Goal: Information Seeking & Learning: Learn about a topic

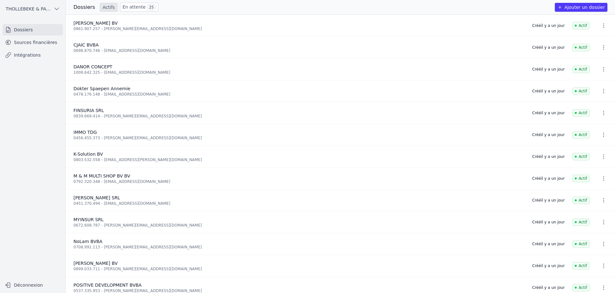
click at [44, 44] on link "Sources financières" at bounding box center [33, 42] width 61 height 11
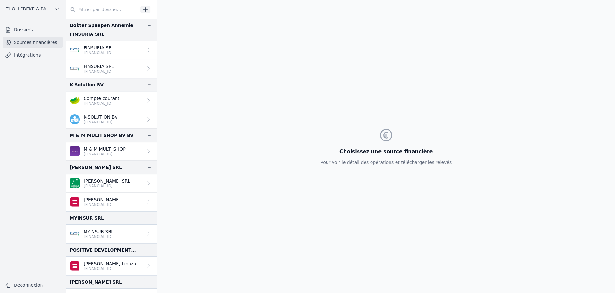
scroll to position [127, 0]
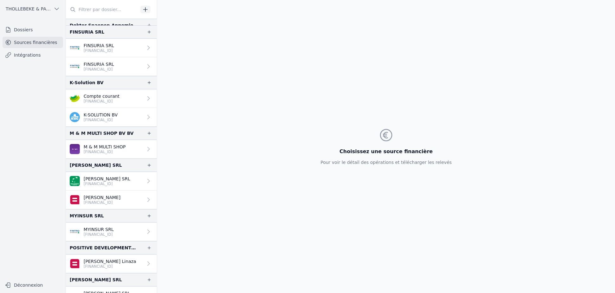
click at [113, 182] on p "[FINANCIAL_ID]" at bounding box center [107, 184] width 47 height 5
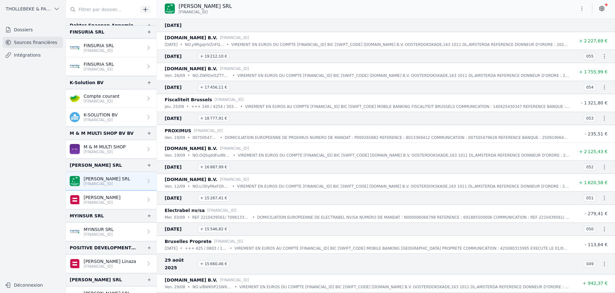
click at [108, 192] on link "[PERSON_NAME] [FINANCIAL_ID]" at bounding box center [111, 200] width 91 height 19
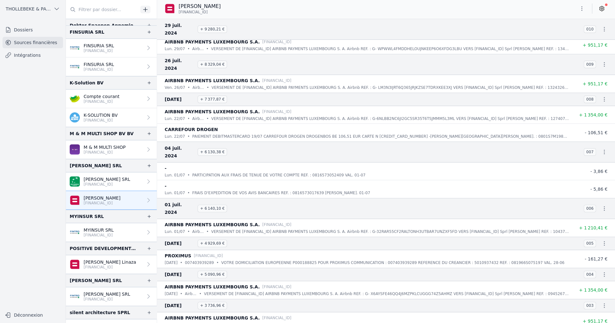
scroll to position [3126, 0]
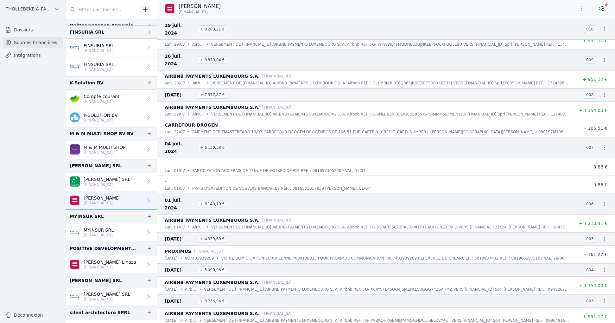
click at [116, 184] on p "[FINANCIAL_ID]" at bounding box center [107, 184] width 47 height 5
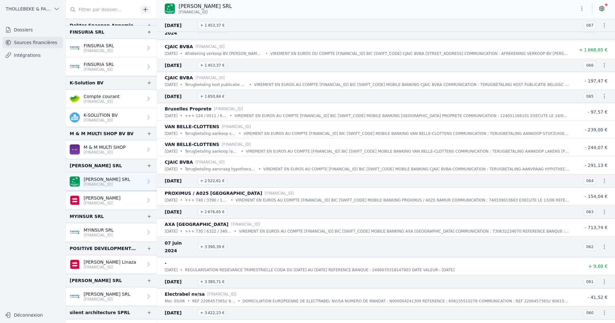
scroll to position [3930, 0]
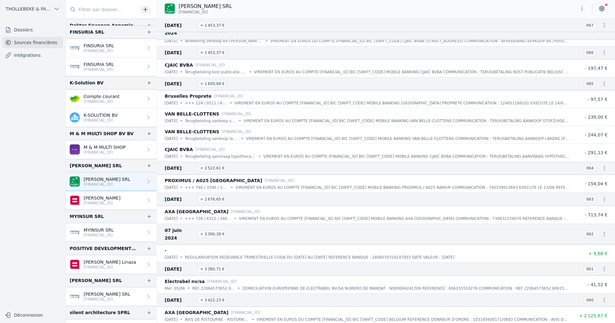
click at [607, 275] on li "Electrabel nv/sa [FINANCIAL_ID] [DATE] • REF 2206457365// 6061555102 • DOMICILI…" at bounding box center [386, 284] width 458 height 18
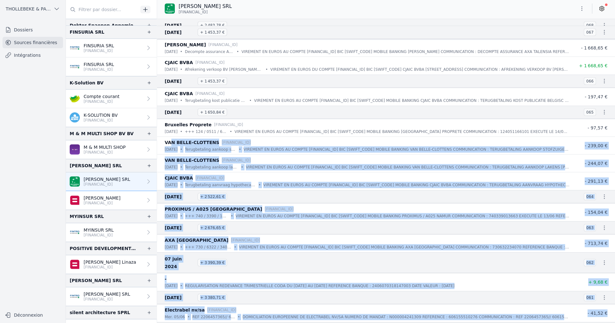
scroll to position [3898, 0]
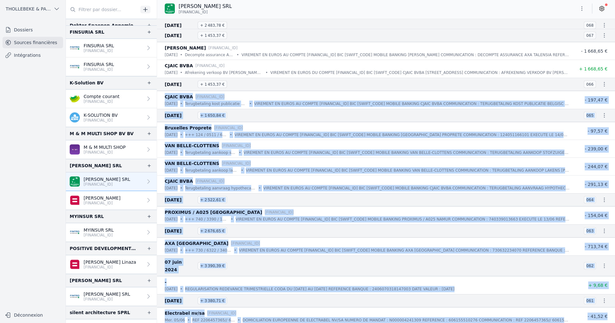
drag, startPoint x: 606, startPoint y: 249, endPoint x: 161, endPoint y: 65, distance: 481.4
click at [161, 65] on nav "And 169 items before Home Pressing [FINANCIAL_ID] [DATE] • Facture 01151 • VIRE…" at bounding box center [386, 171] width 458 height 304
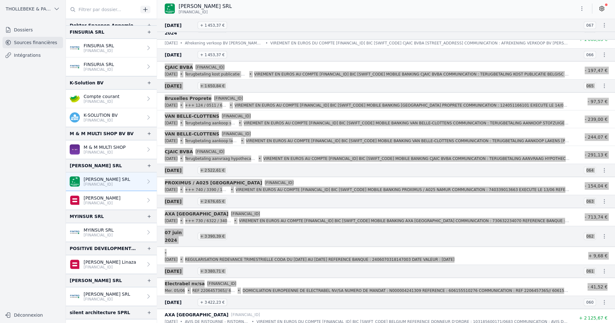
scroll to position [3930, 0]
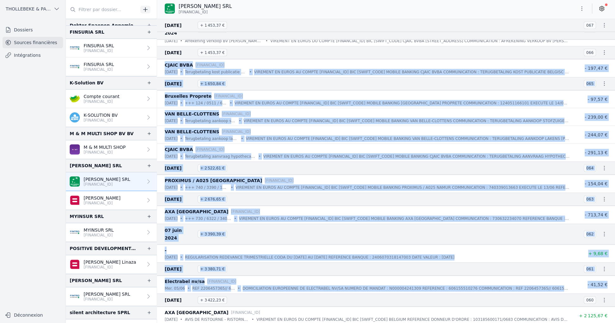
click at [597, 212] on span "- 713,74 €" at bounding box center [596, 214] width 23 height 5
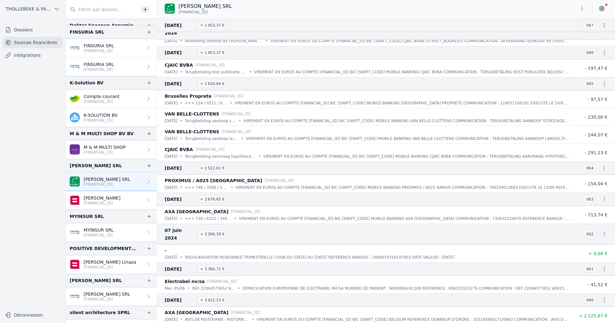
click at [596, 180] on p "- 154,04 €" at bounding box center [591, 184] width 33 height 8
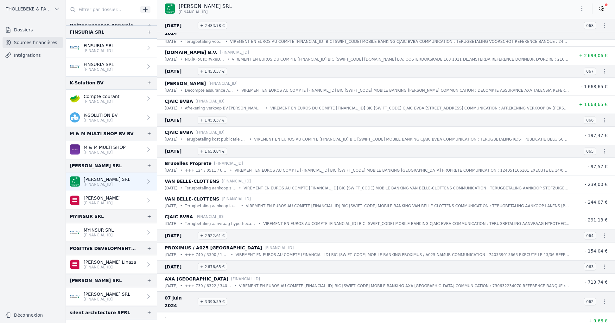
scroll to position [3834, 0]
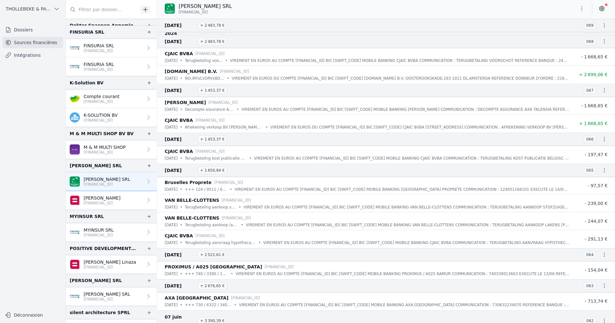
click at [595, 152] on span "- 197,47 €" at bounding box center [596, 154] width 23 height 5
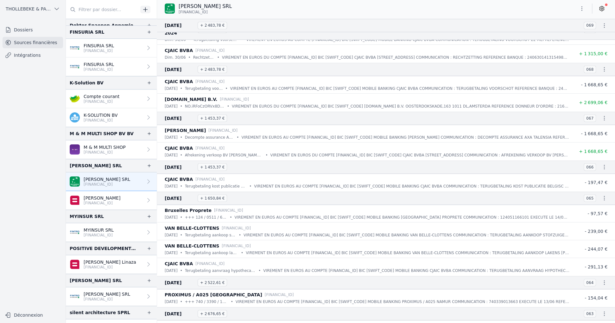
scroll to position [3771, 0]
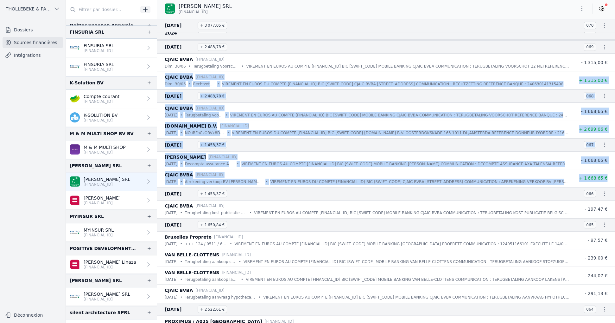
drag, startPoint x: 607, startPoint y: 145, endPoint x: 165, endPoint y: 44, distance: 453.7
click at [165, 44] on nav "And 162 items before [DATE] + 9 424,82 € 093 AB Home Energy [FINANCIAL_ID] [DAT…" at bounding box center [386, 171] width 458 height 304
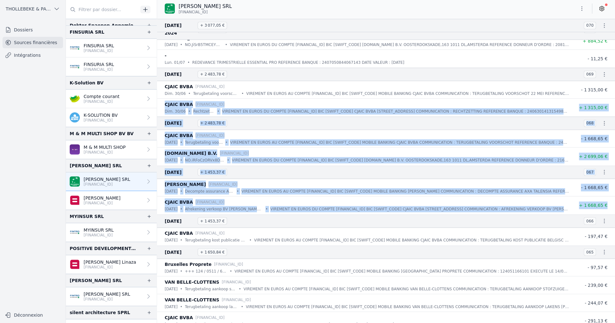
click at [178, 206] on p "[DATE]" at bounding box center [171, 209] width 13 height 6
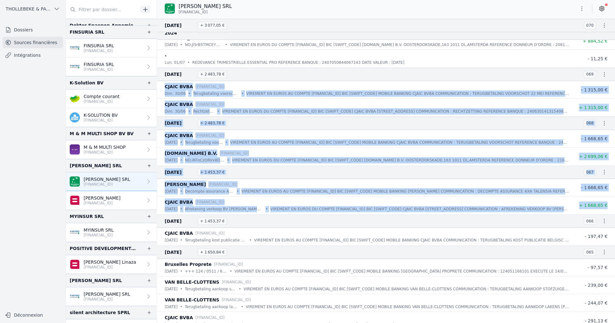
drag, startPoint x: 611, startPoint y: 170, endPoint x: 164, endPoint y: 54, distance: 462.5
click at [164, 54] on nav "And 160 items before [DATE] + 11 303,01 € 094 [DOMAIN_NAME] B.V. [FINANCIAL_ID]…" at bounding box center [386, 171] width 458 height 304
